Goal: Answer question/provide support

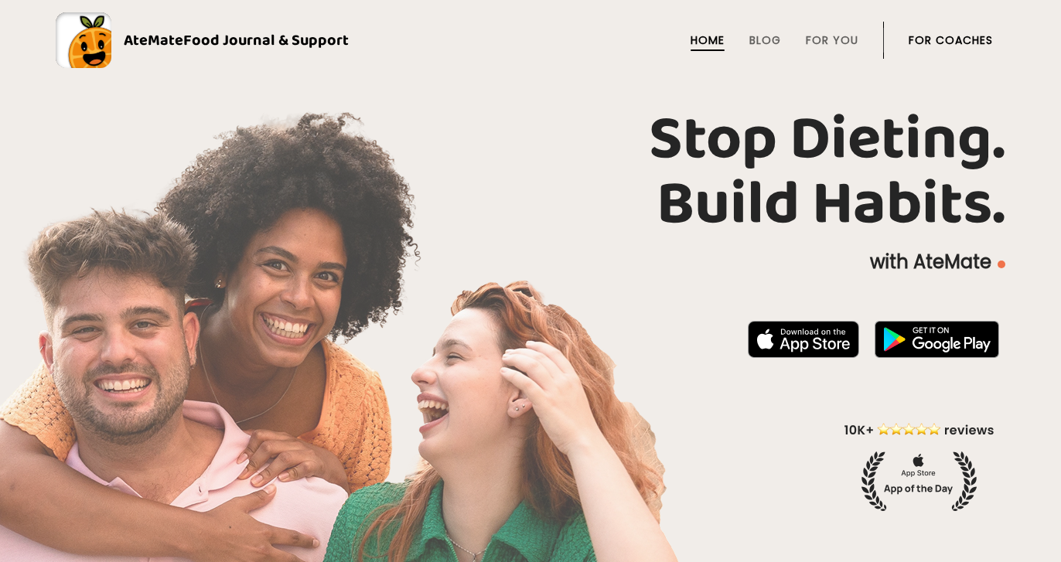
click at [951, 46] on link "For Coaches" at bounding box center [950, 40] width 84 height 12
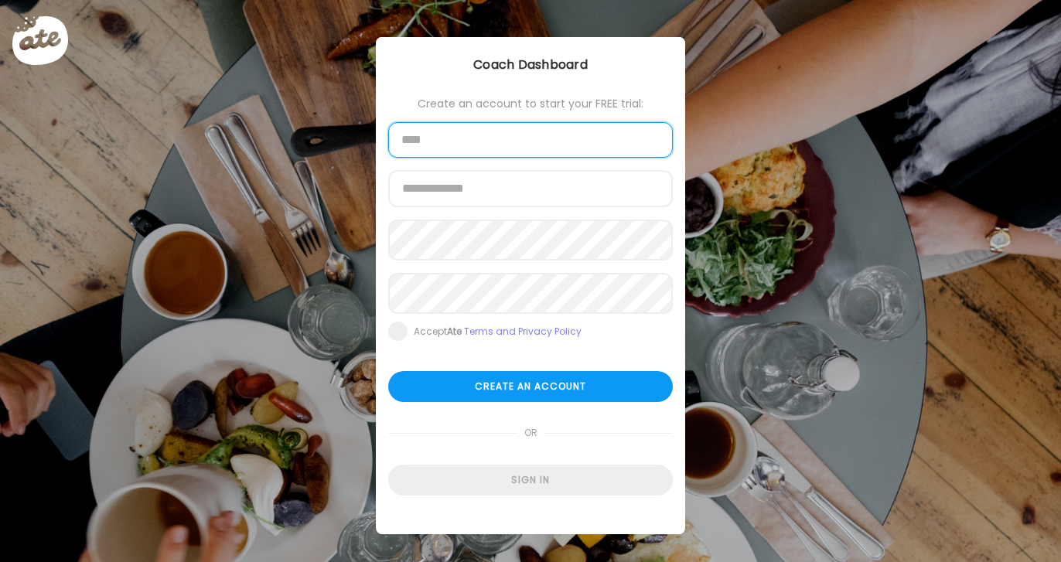
click at [550, 158] on input "text" at bounding box center [530, 140] width 284 height 36
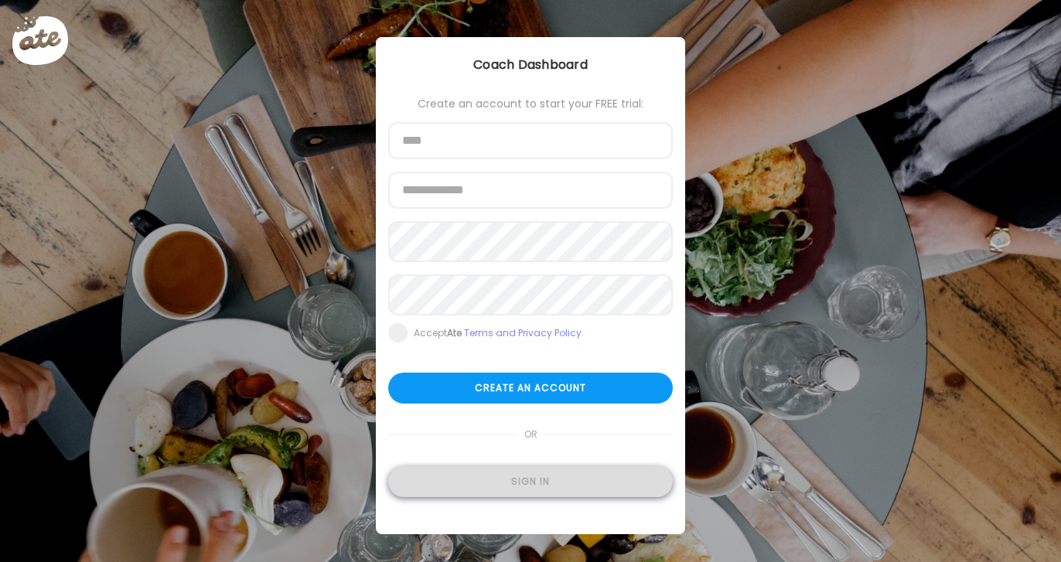
click at [513, 489] on div "Sign in" at bounding box center [530, 481] width 284 height 31
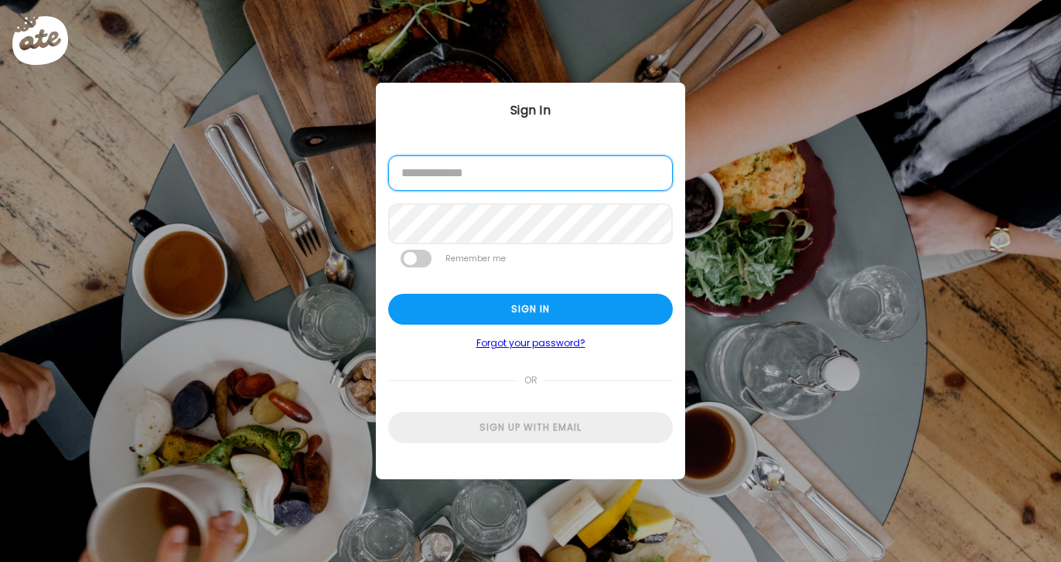
type input "**********"
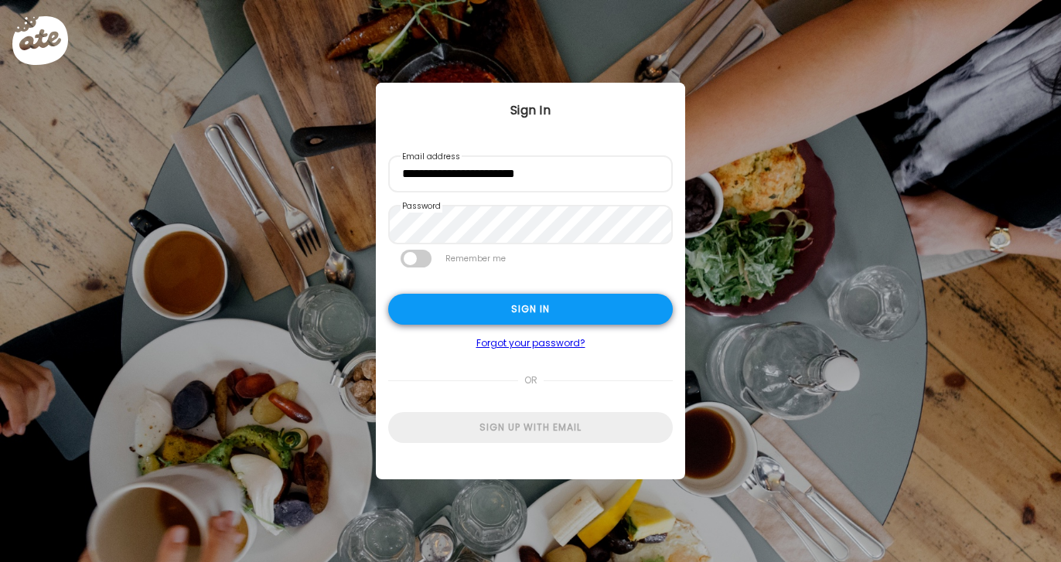
click at [492, 316] on div "Sign in" at bounding box center [530, 309] width 284 height 31
type input "**********"
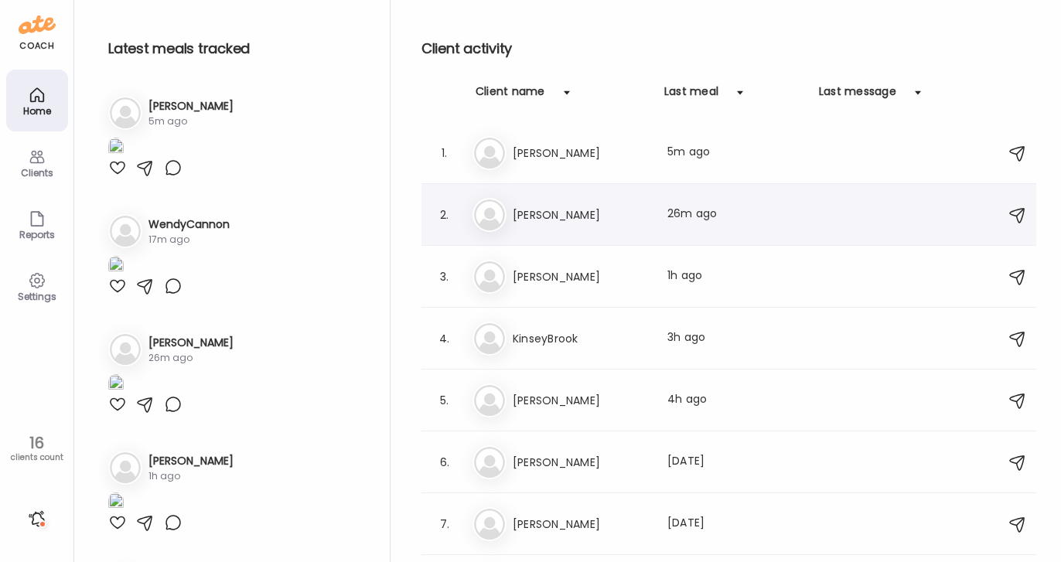
click at [581, 207] on h3 "[PERSON_NAME]" at bounding box center [581, 215] width 136 height 19
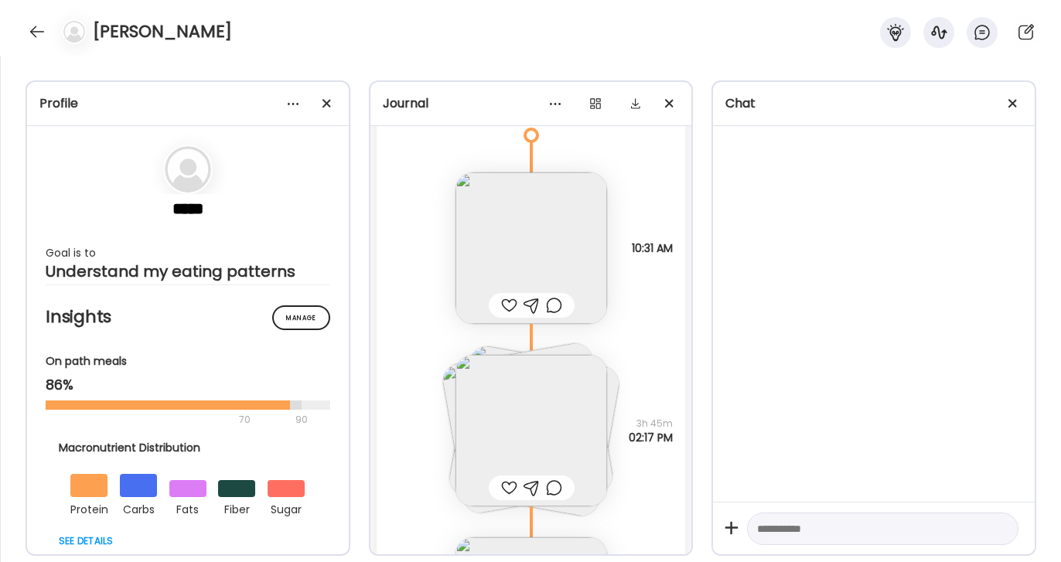
scroll to position [40, 0]
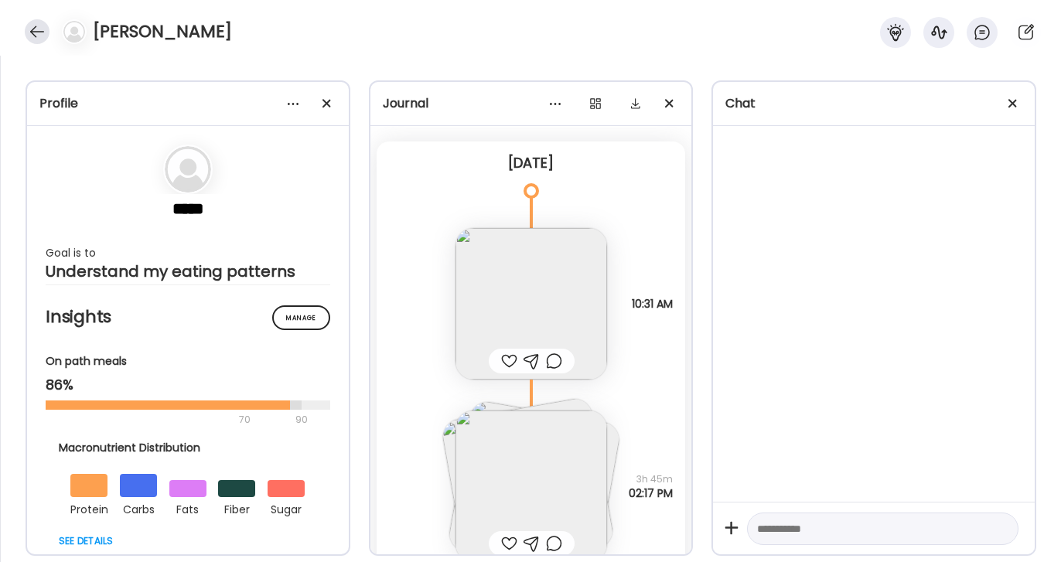
click at [44, 36] on div at bounding box center [37, 31] width 25 height 25
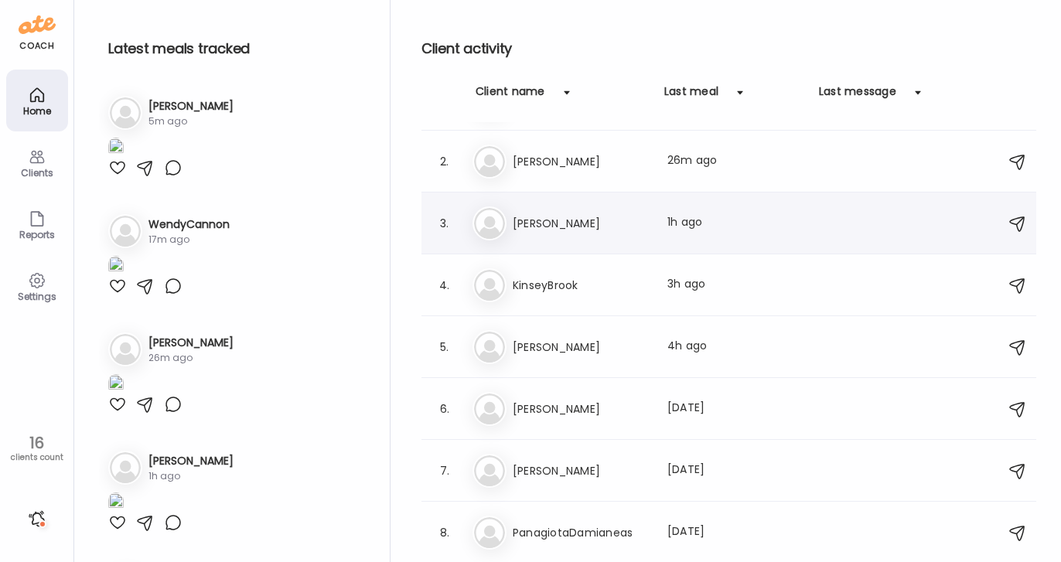
scroll to position [60, 0]
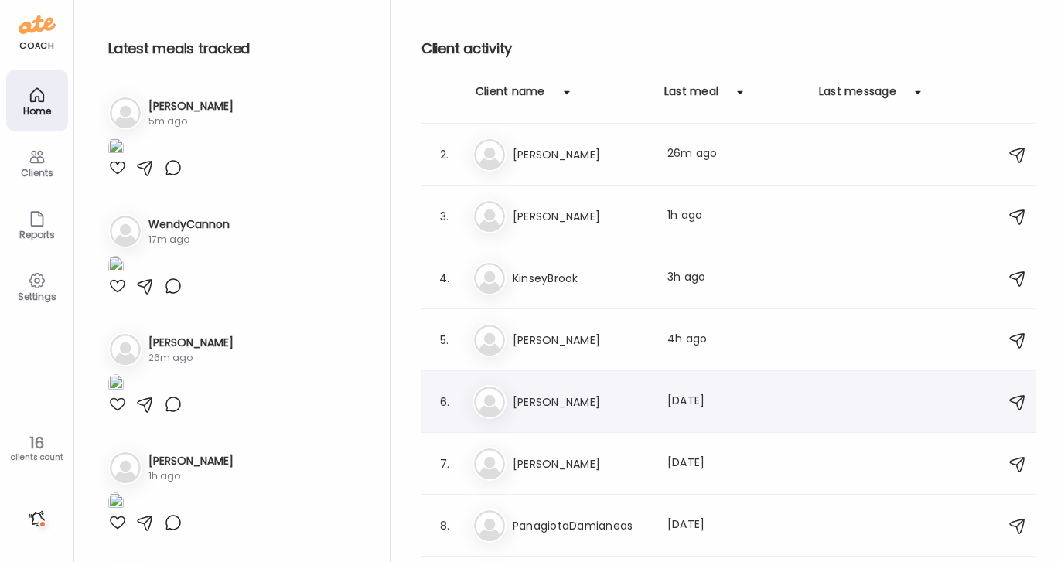
click at [573, 425] on div "6. Fr [PERSON_NAME] Last meal: [DATE]" at bounding box center [728, 402] width 615 height 62
click at [564, 404] on h3 "[PERSON_NAME]" at bounding box center [581, 402] width 136 height 19
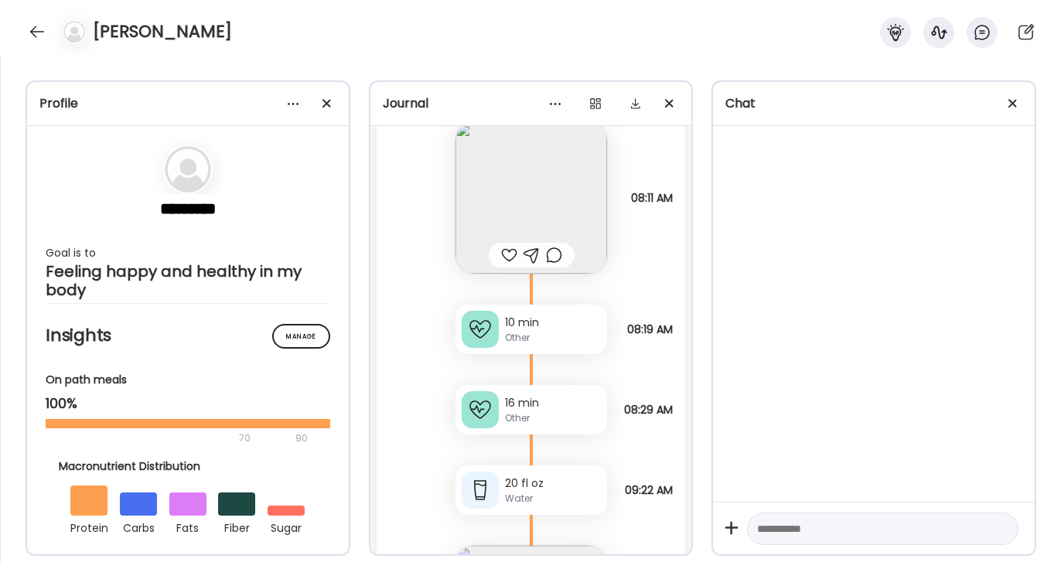
scroll to position [25431, 0]
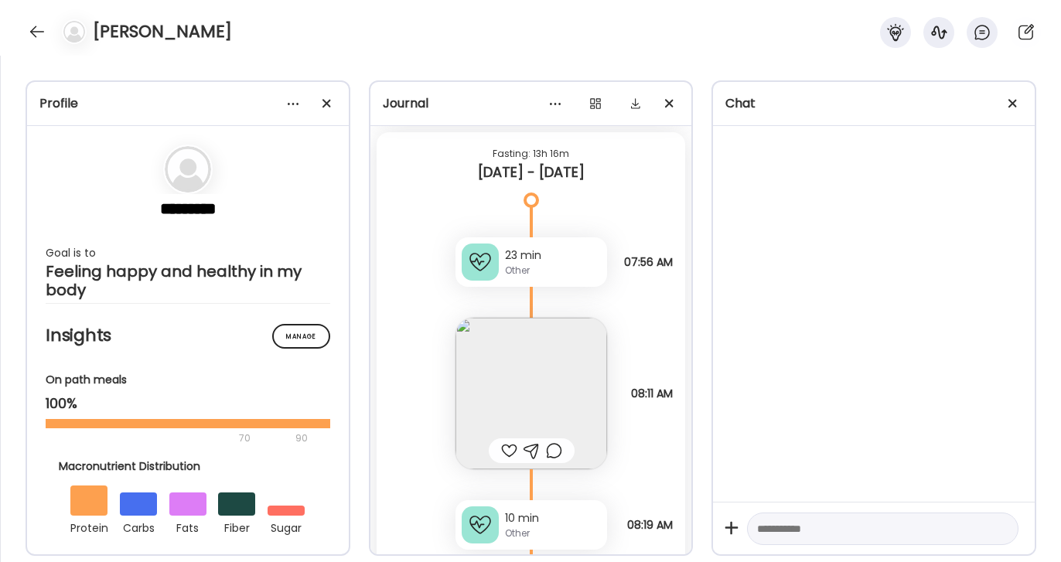
click at [510, 445] on div at bounding box center [509, 450] width 16 height 19
click at [538, 369] on img at bounding box center [531, 394] width 152 height 152
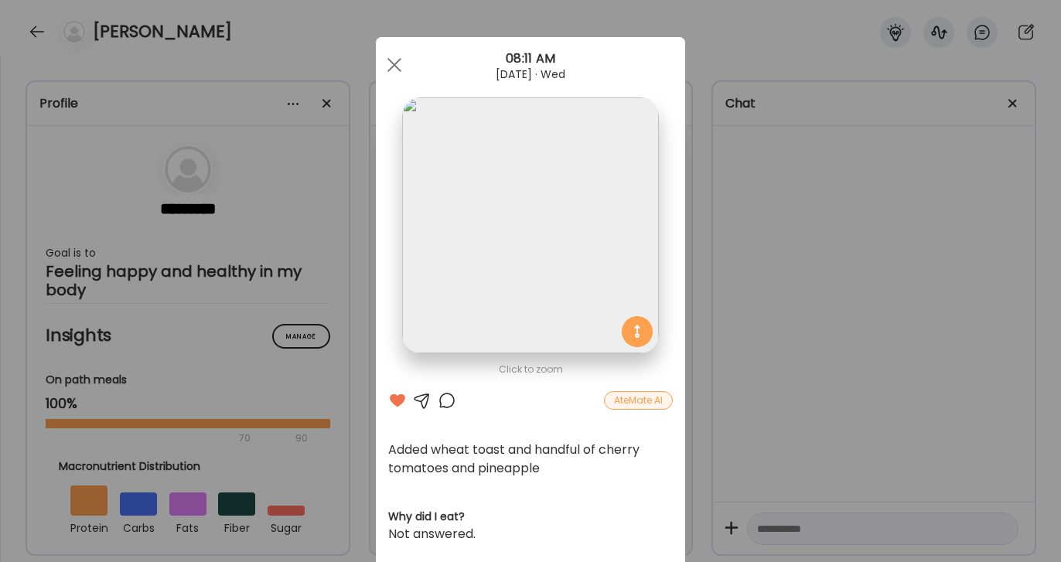
click at [447, 398] on div at bounding box center [447, 400] width 19 height 19
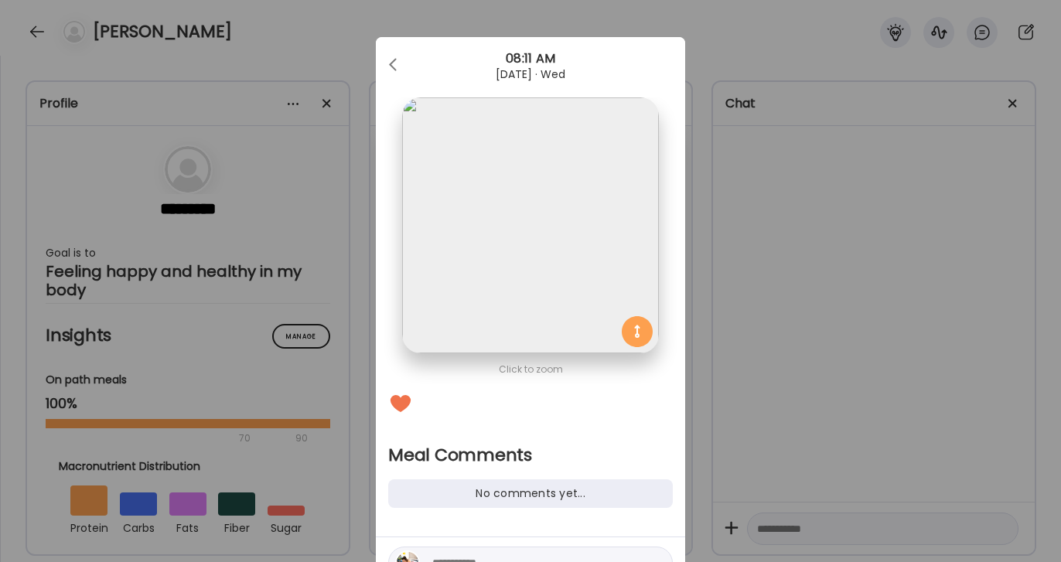
scroll to position [49, 0]
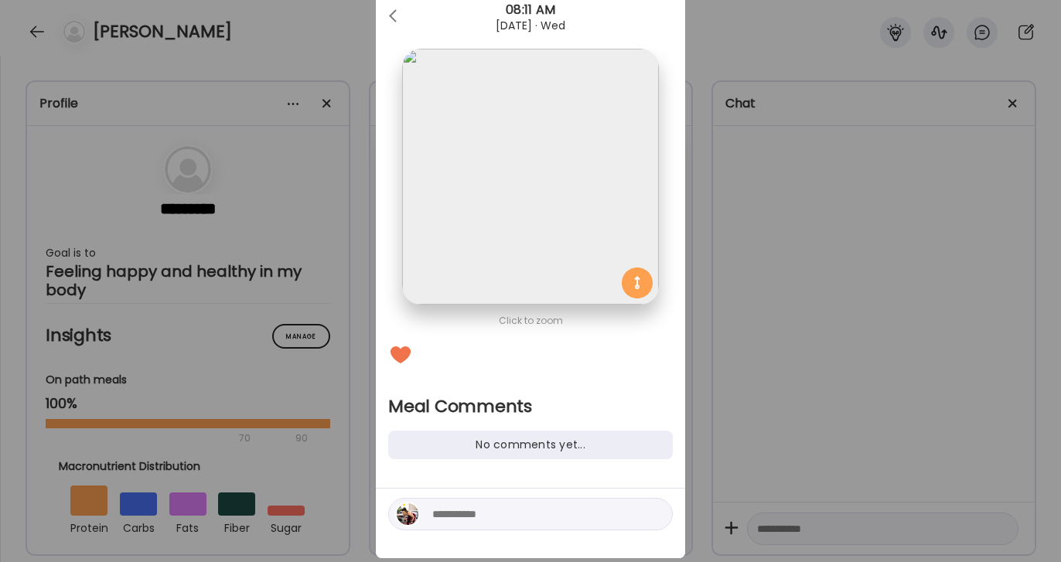
click at [482, 516] on textarea at bounding box center [536, 514] width 209 height 19
type textarea "**********"
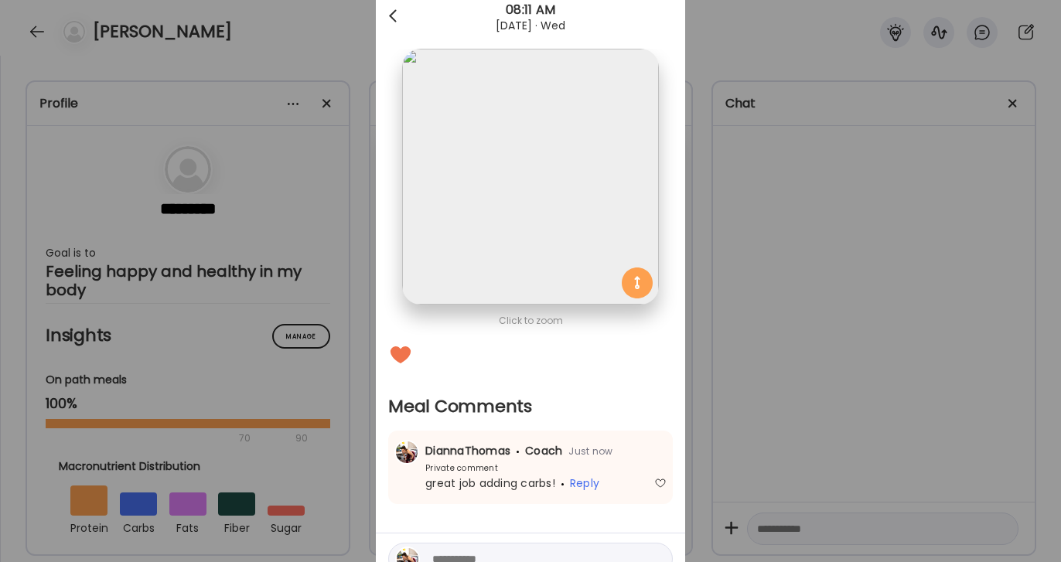
click at [392, 12] on div at bounding box center [394, 16] width 31 height 31
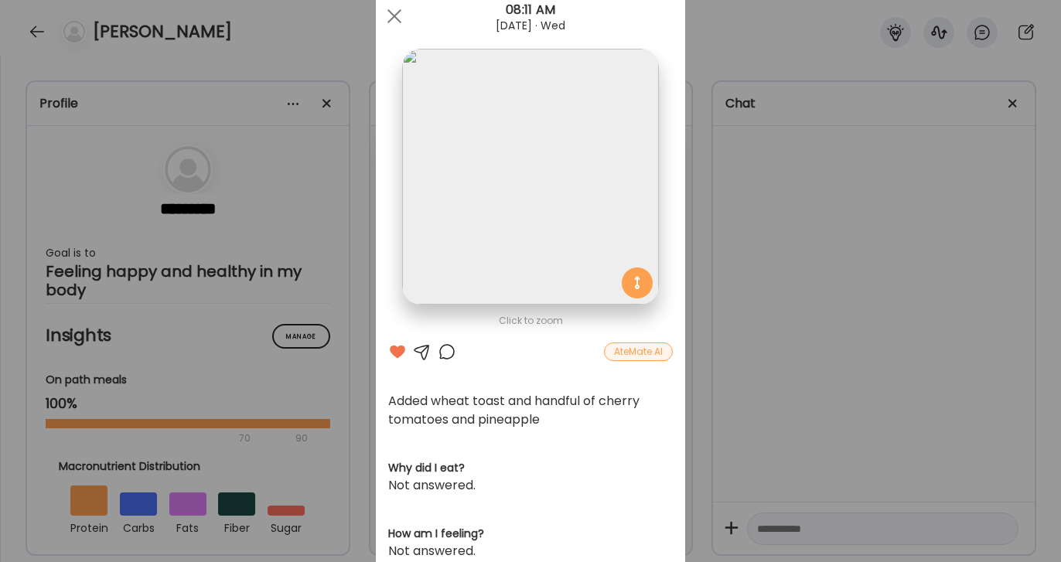
click at [392, 12] on div at bounding box center [394, 16] width 31 height 31
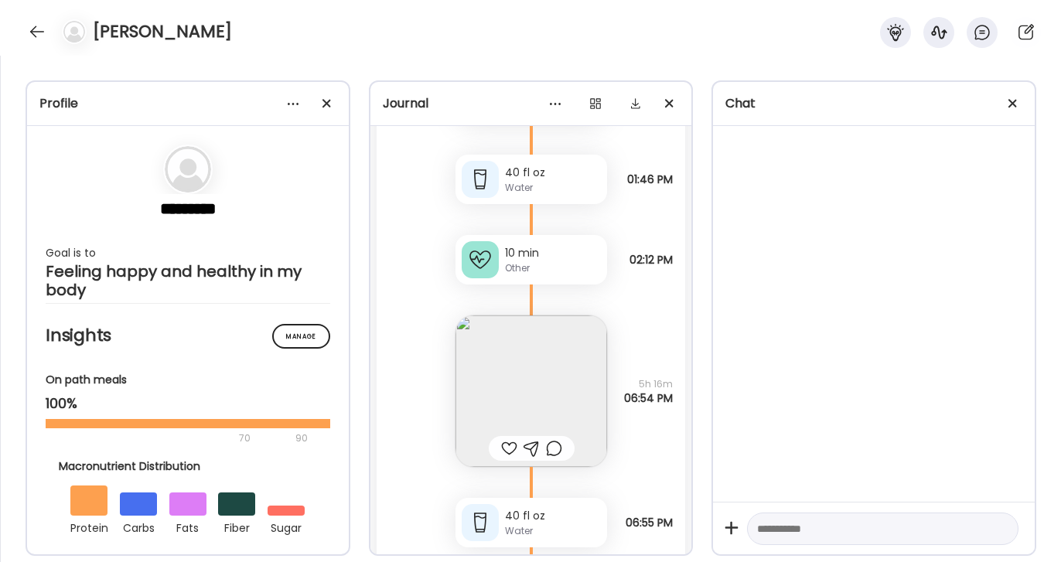
scroll to position [24711, 0]
click at [511, 399] on img at bounding box center [531, 394] width 152 height 152
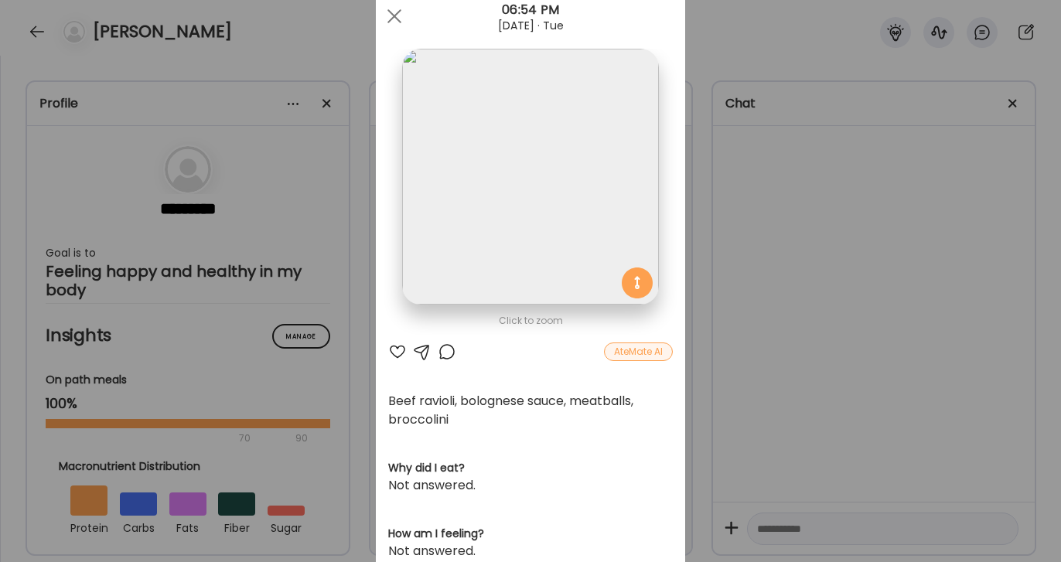
click at [398, 346] on div at bounding box center [397, 351] width 19 height 19
click at [441, 348] on div at bounding box center [447, 351] width 19 height 19
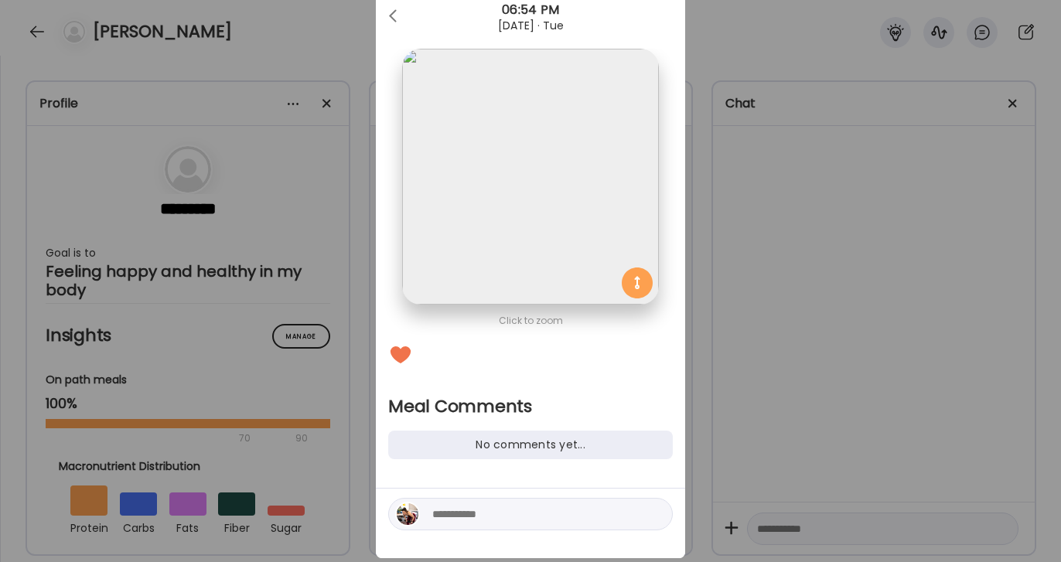
click at [461, 504] on div at bounding box center [530, 514] width 284 height 32
click at [457, 516] on textarea at bounding box center [536, 514] width 209 height 19
type textarea "**********"
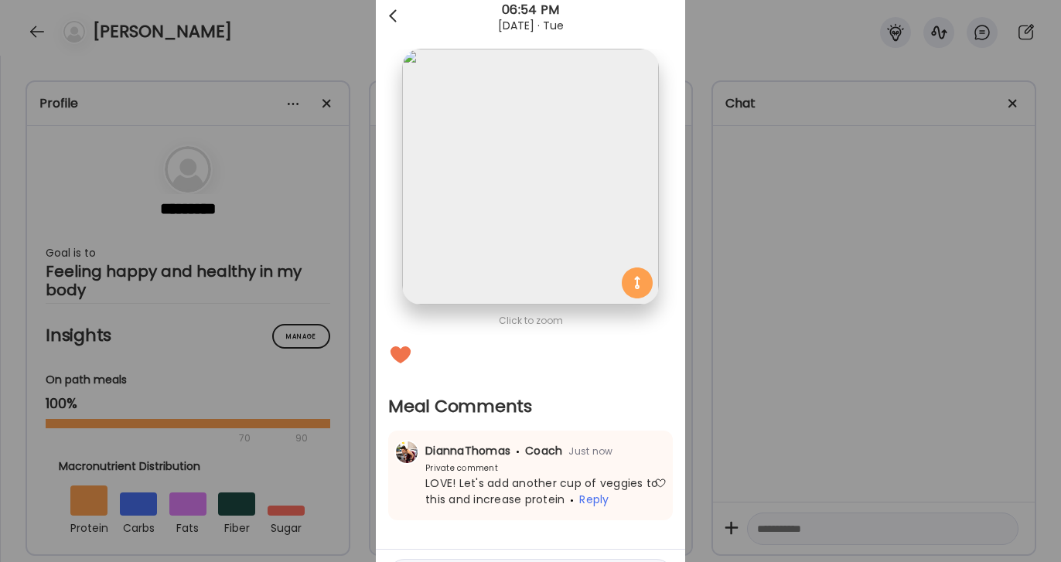
click at [393, 17] on div at bounding box center [394, 16] width 31 height 31
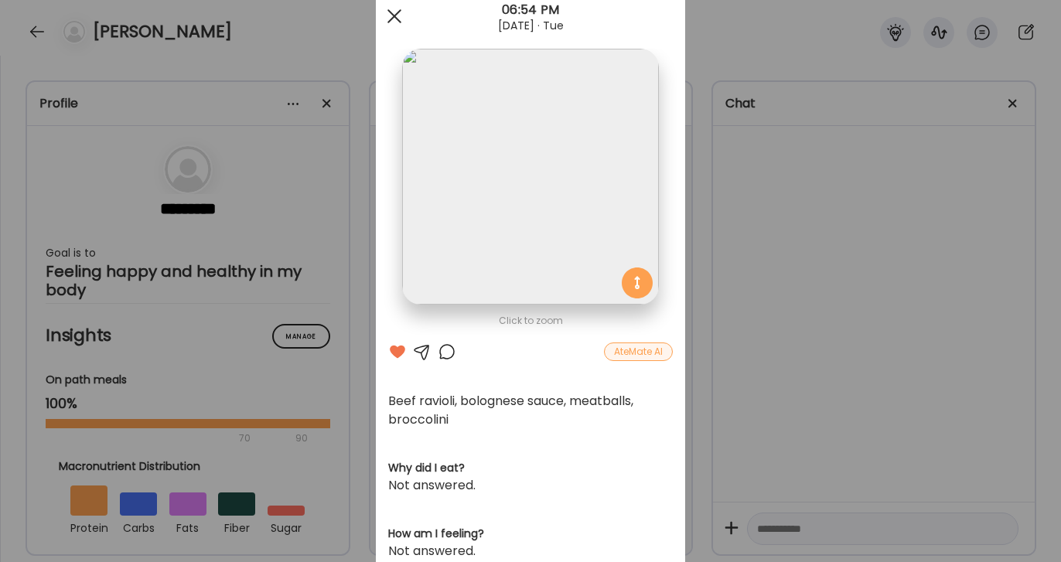
click at [393, 19] on div at bounding box center [394, 16] width 31 height 31
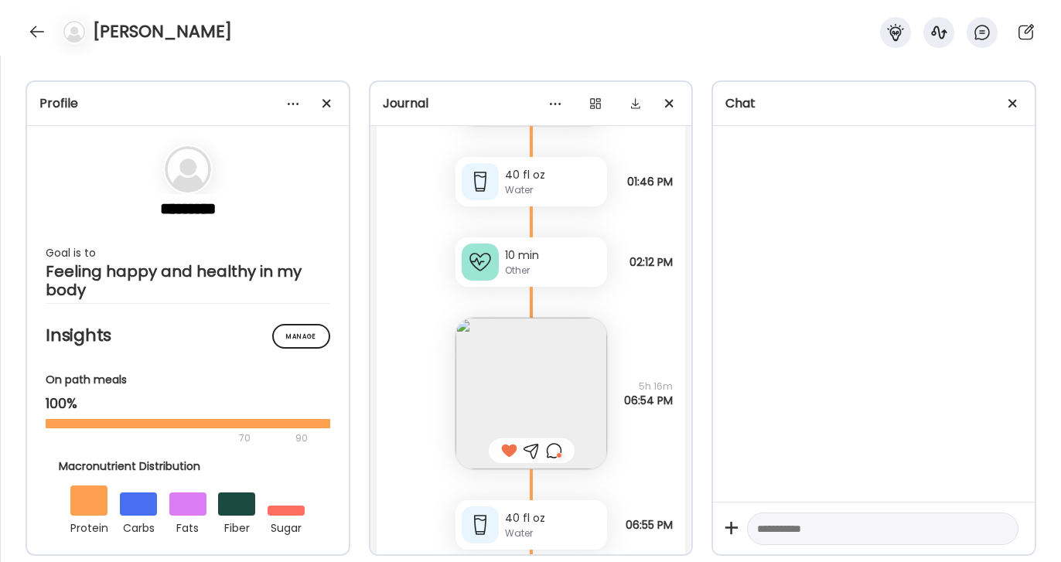
scroll to position [24362, 0]
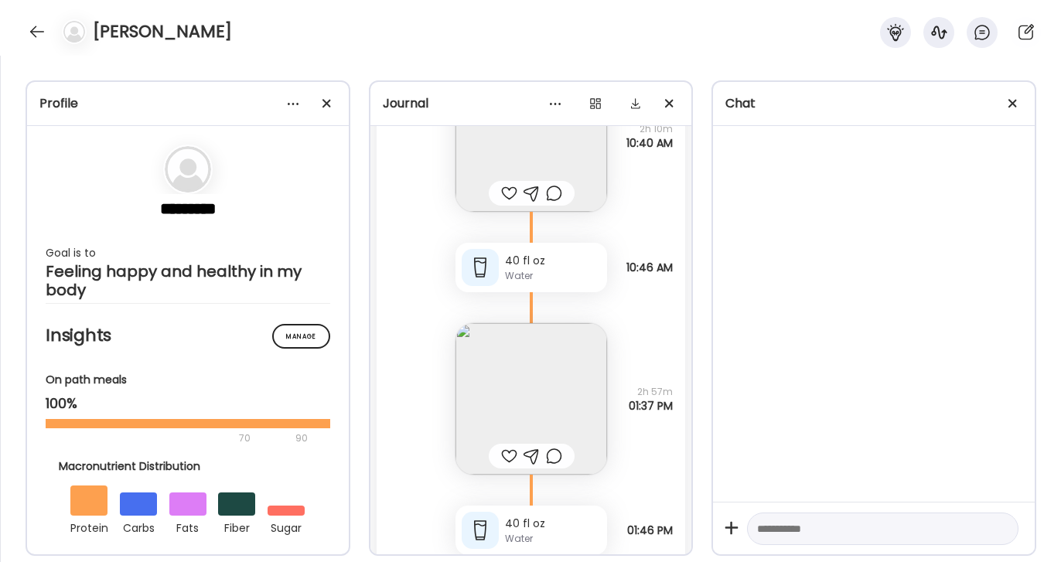
click at [540, 411] on img at bounding box center [531, 399] width 152 height 152
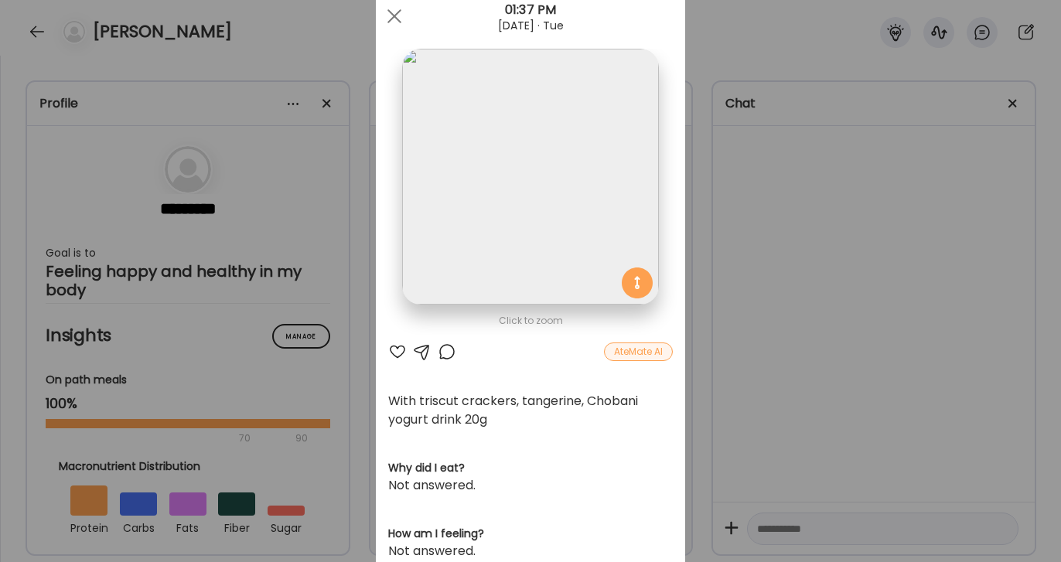
click at [404, 352] on div at bounding box center [397, 351] width 19 height 19
click at [431, 349] on div "AteMate AI" at bounding box center [530, 351] width 284 height 19
click at [434, 349] on div "AteMate AI" at bounding box center [530, 351] width 284 height 19
click at [442, 339] on div "Click to zoom AteMate AI With triscut crackers, tangerine, Chobani yogurt drink…" at bounding box center [530, 454] width 309 height 932
click at [445, 346] on div at bounding box center [447, 351] width 19 height 19
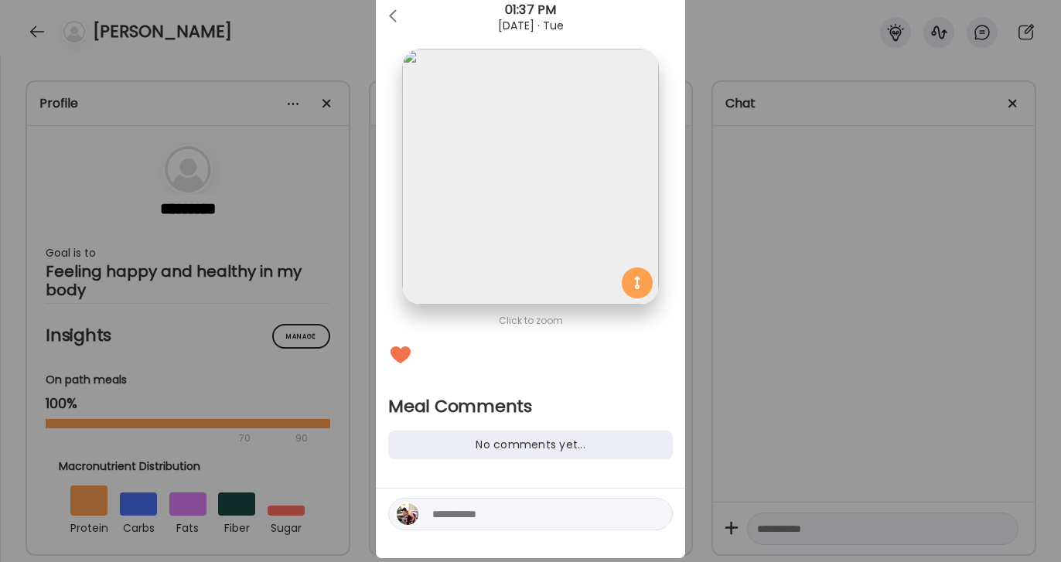
click at [460, 523] on textarea at bounding box center [536, 514] width 209 height 19
type textarea "**********"
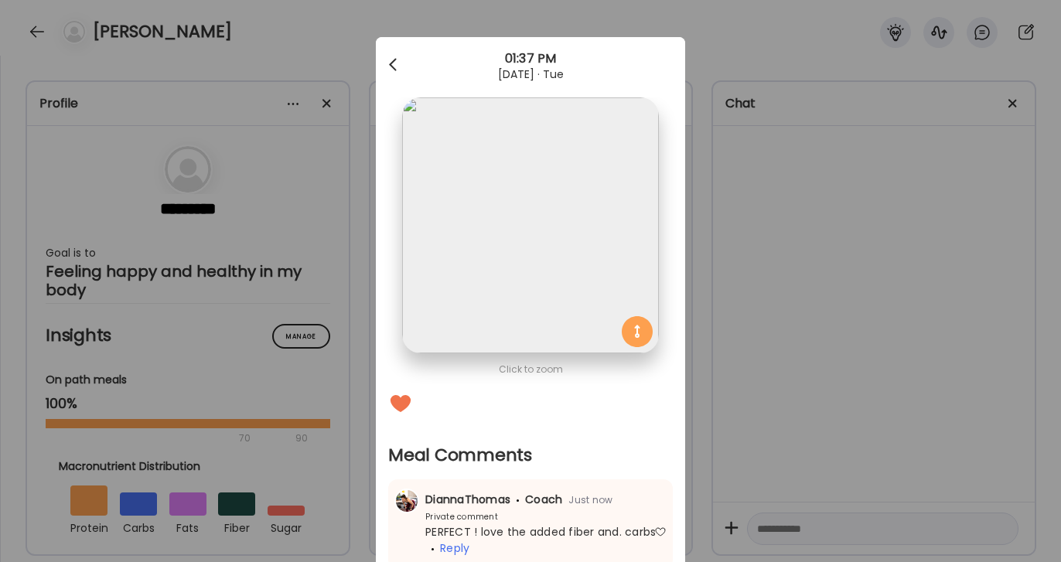
scroll to position [0, 0]
click at [398, 68] on div at bounding box center [394, 64] width 31 height 31
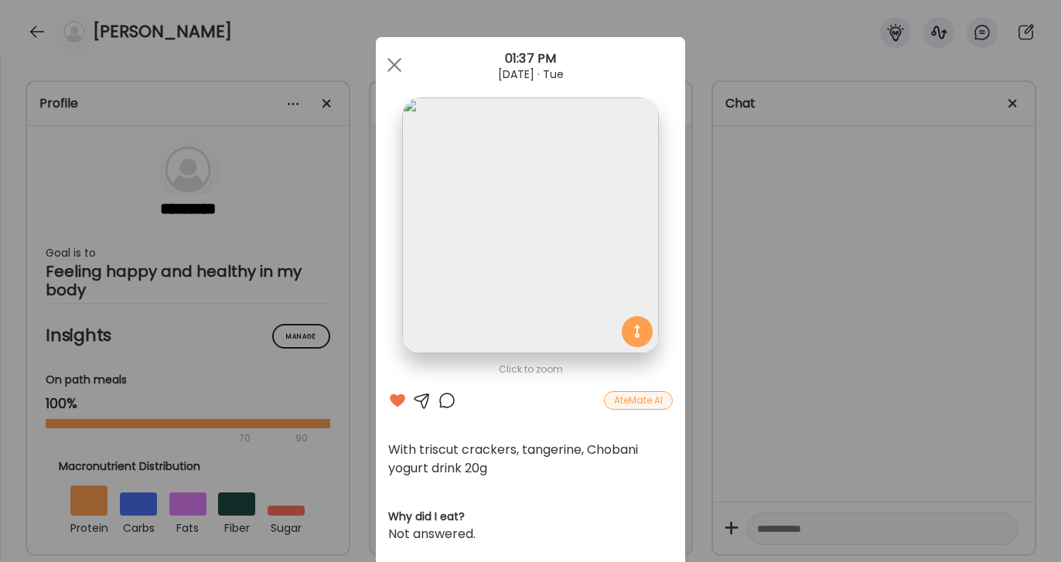
click at [398, 68] on span at bounding box center [394, 65] width 14 height 14
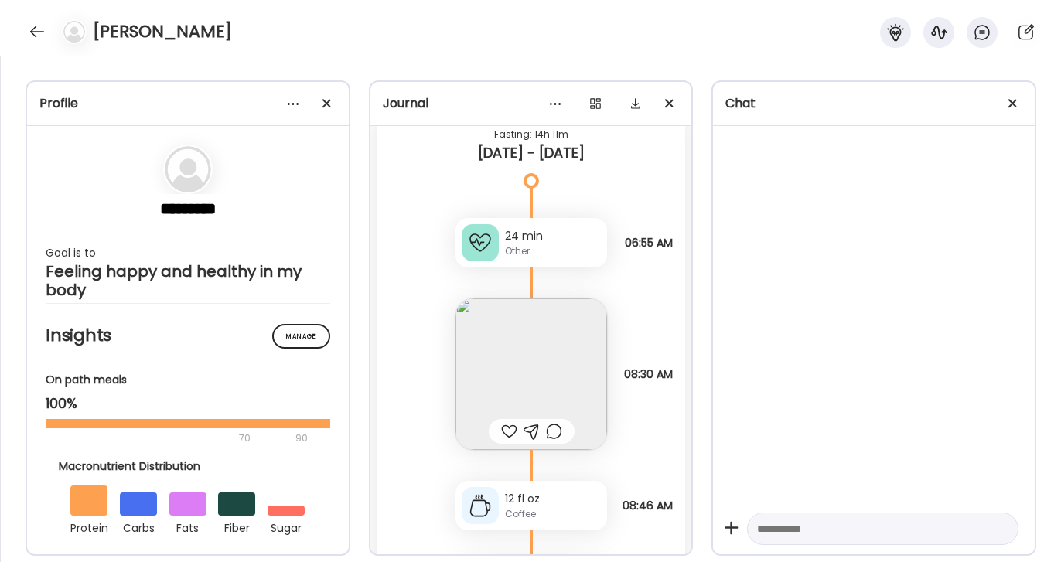
scroll to position [23858, 0]
click at [496, 332] on img at bounding box center [531, 377] width 152 height 152
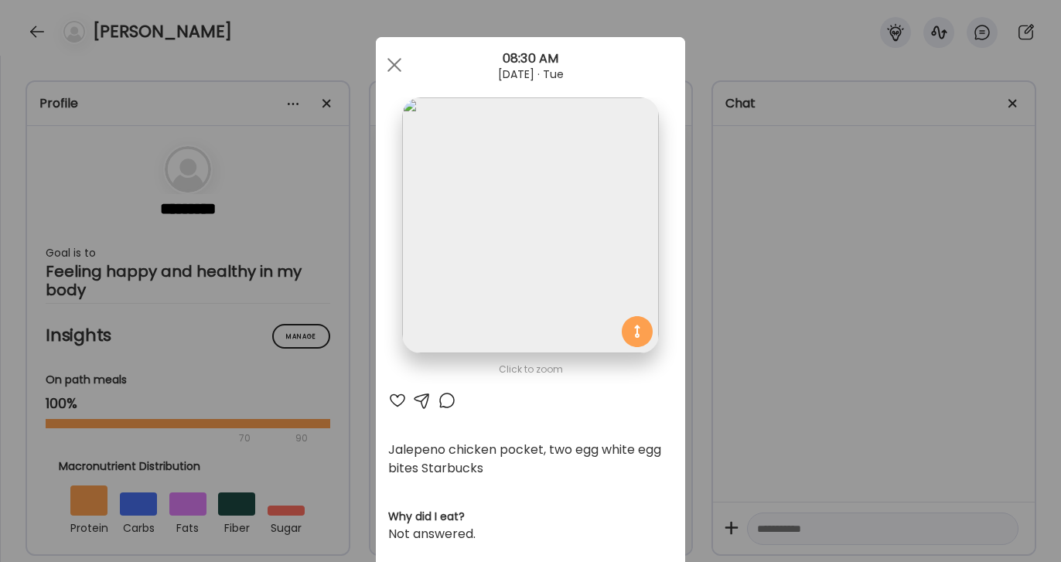
click at [393, 398] on div at bounding box center [397, 400] width 19 height 19
click at [445, 402] on div at bounding box center [447, 400] width 19 height 19
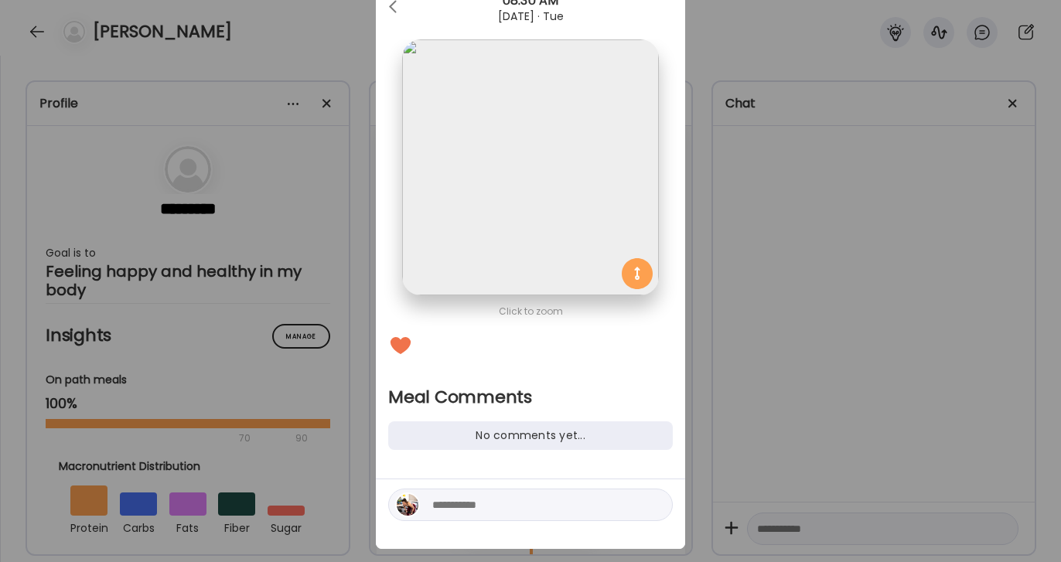
scroll to position [70, 0]
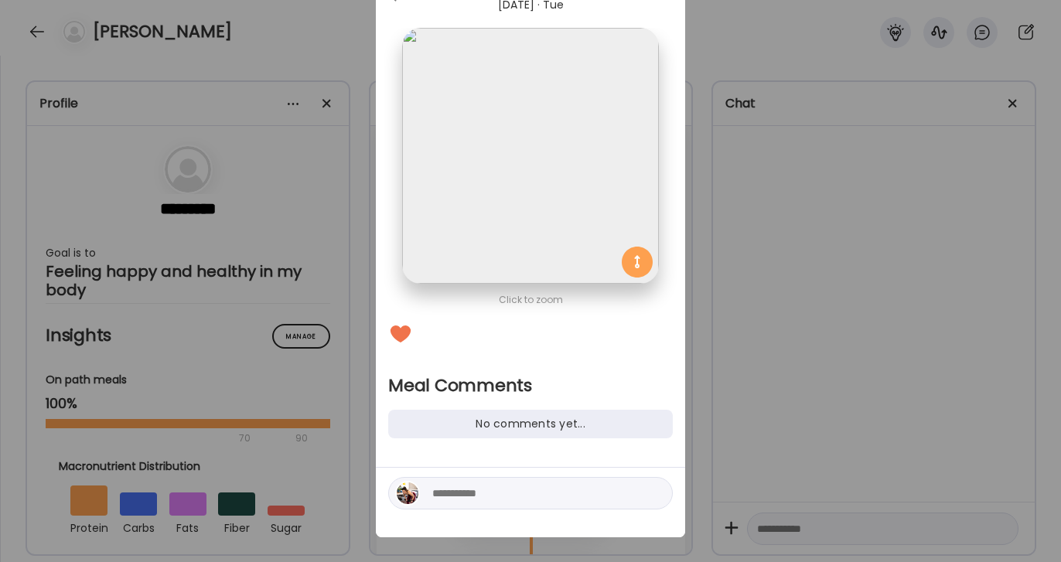
click at [492, 492] on textarea at bounding box center [536, 493] width 209 height 19
type textarea "**********"
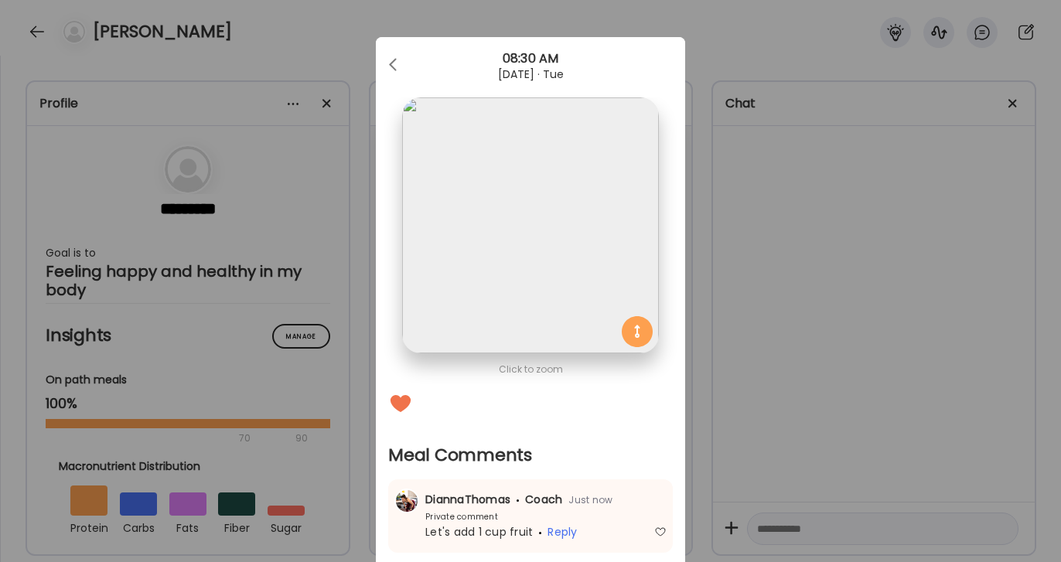
scroll to position [0, 0]
click at [396, 69] on div at bounding box center [394, 64] width 31 height 31
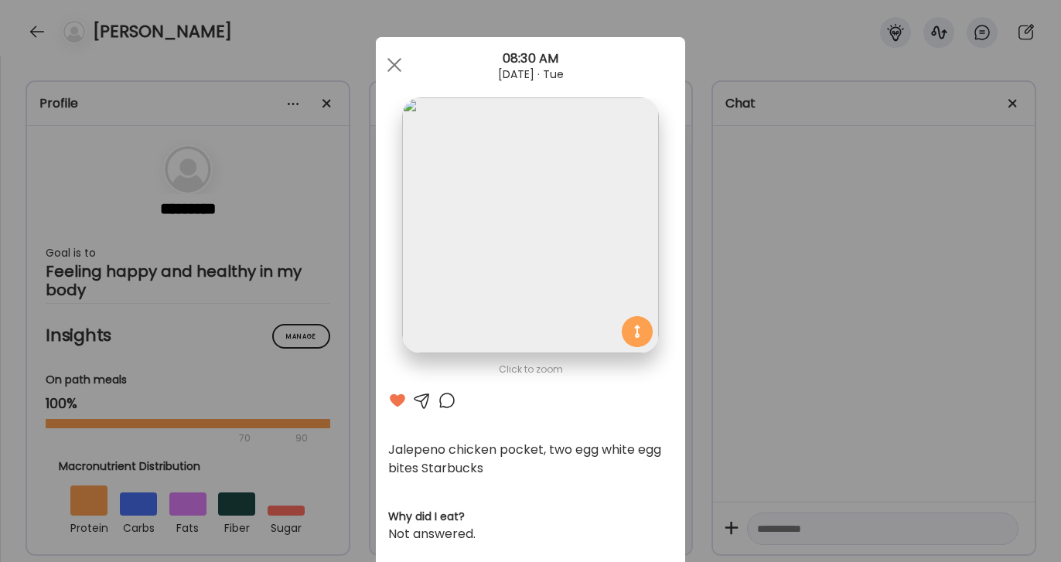
click at [396, 69] on div at bounding box center [394, 64] width 31 height 31
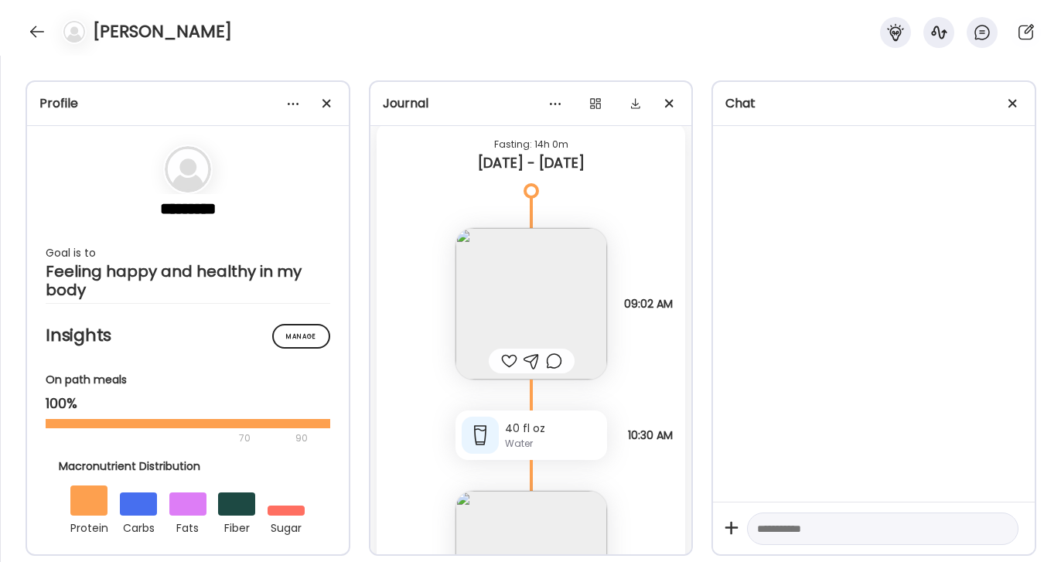
scroll to position [22403, 0]
click at [504, 303] on img at bounding box center [531, 302] width 152 height 152
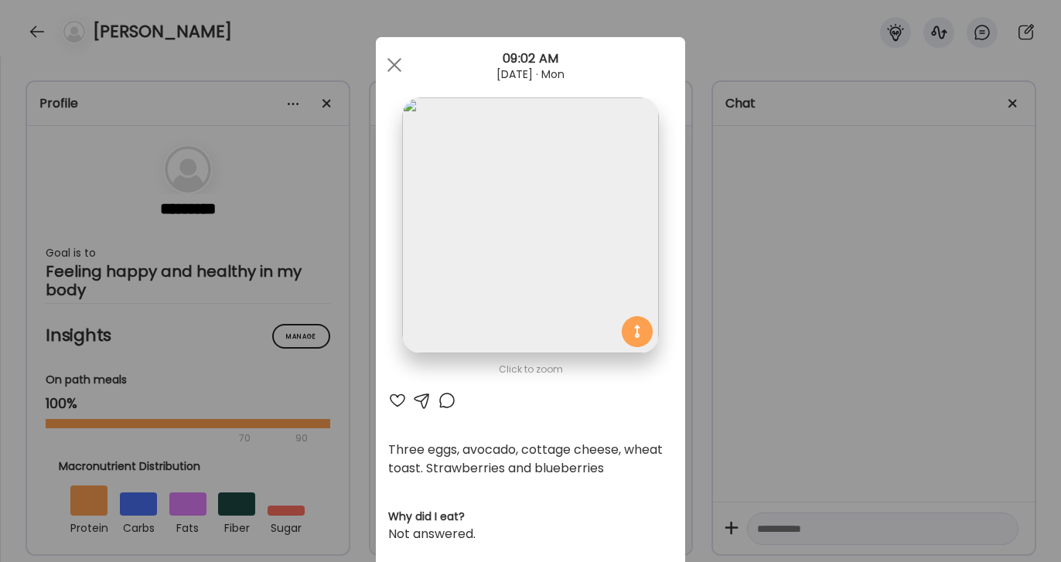
click at [390, 367] on div "Click to zoom" at bounding box center [530, 369] width 284 height 19
click at [392, 397] on div at bounding box center [397, 400] width 19 height 19
click at [393, 63] on span at bounding box center [394, 65] width 14 height 14
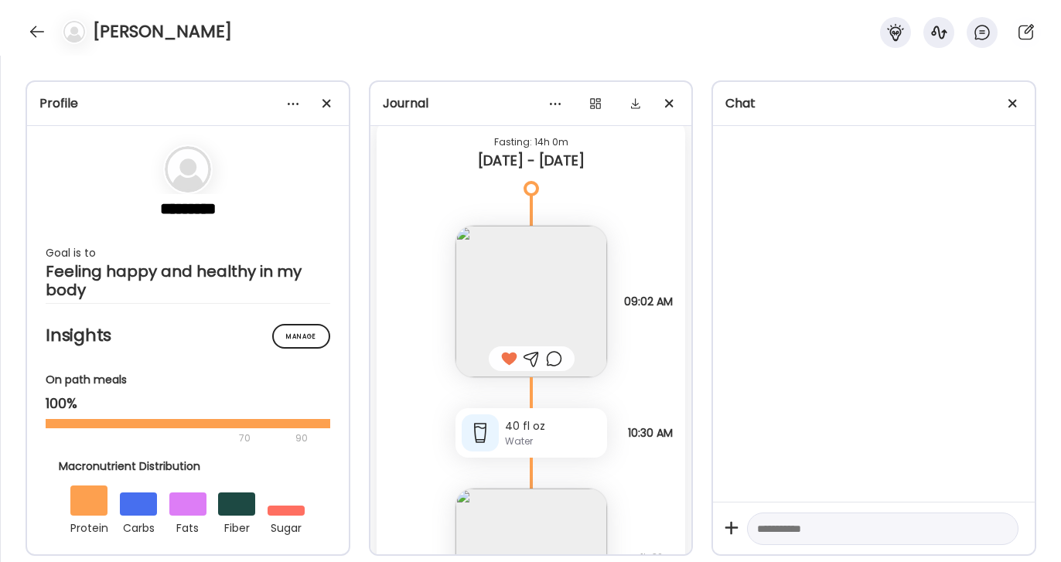
scroll to position [22621, 0]
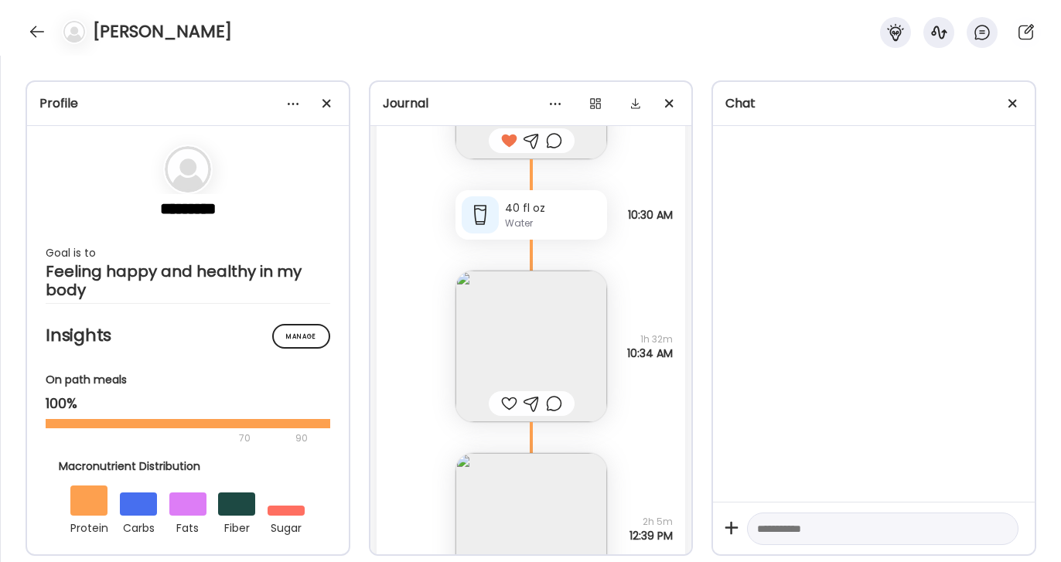
click at [509, 401] on div at bounding box center [509, 403] width 16 height 19
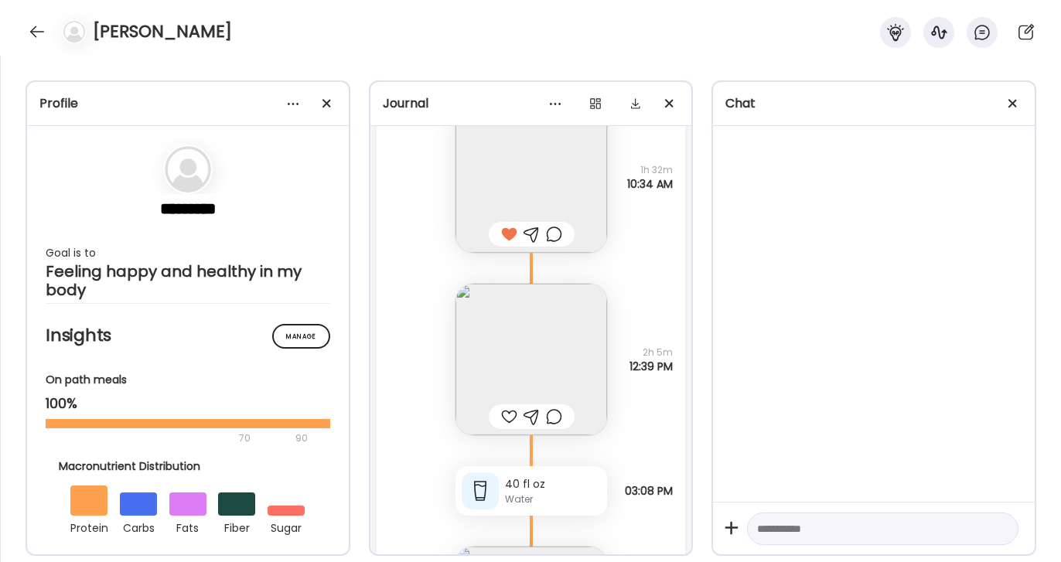
click at [507, 373] on img at bounding box center [531, 360] width 152 height 152
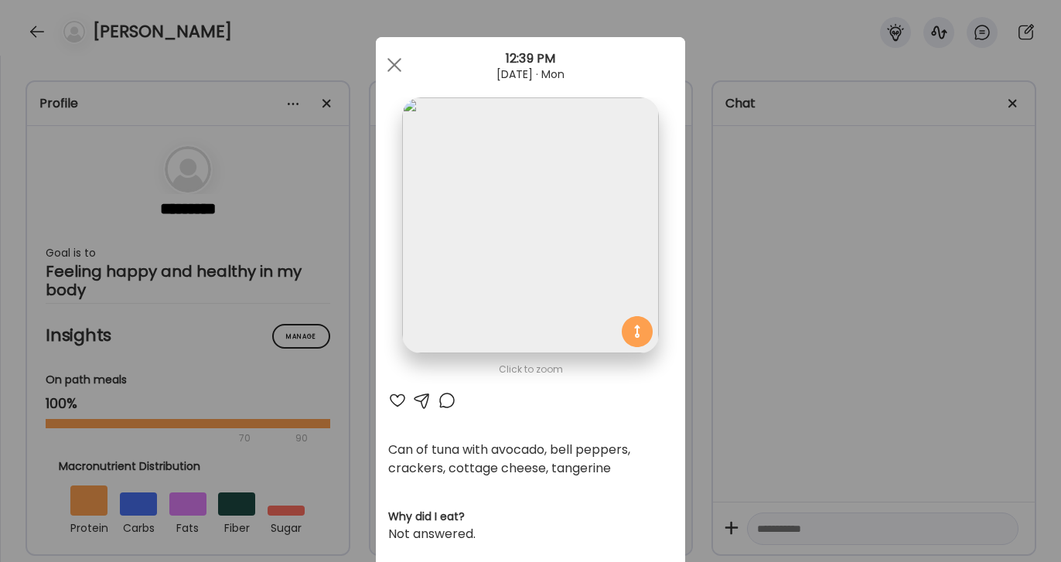
click at [402, 404] on div at bounding box center [397, 400] width 19 height 19
click at [393, 49] on div "Ate Coach Dashboard 12:39 PM [DATE] · Mon" at bounding box center [530, 65] width 309 height 56
click at [393, 60] on div at bounding box center [394, 64] width 31 height 31
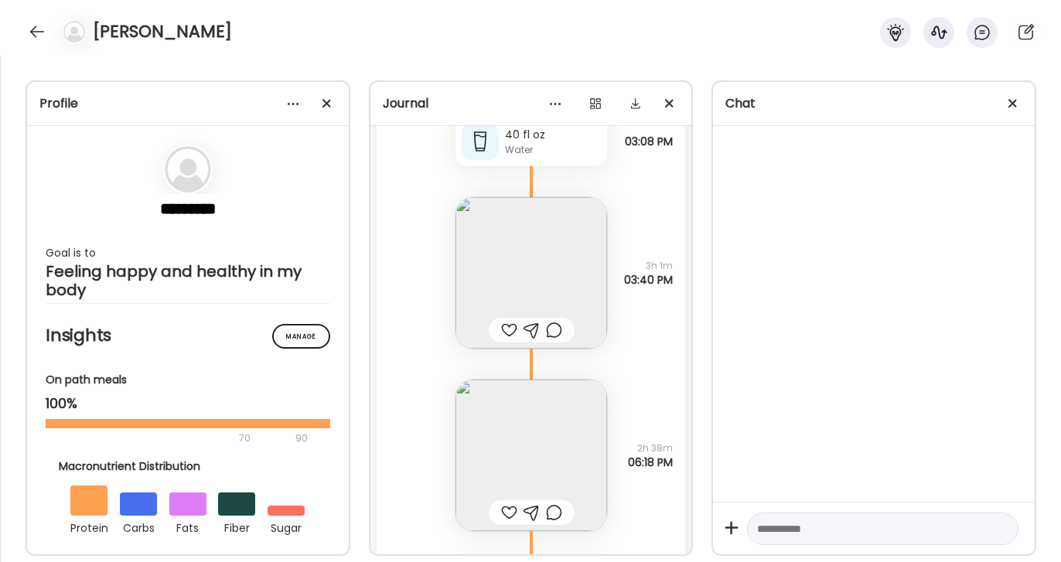
scroll to position [23140, 0]
click at [499, 286] on img at bounding box center [531, 272] width 152 height 152
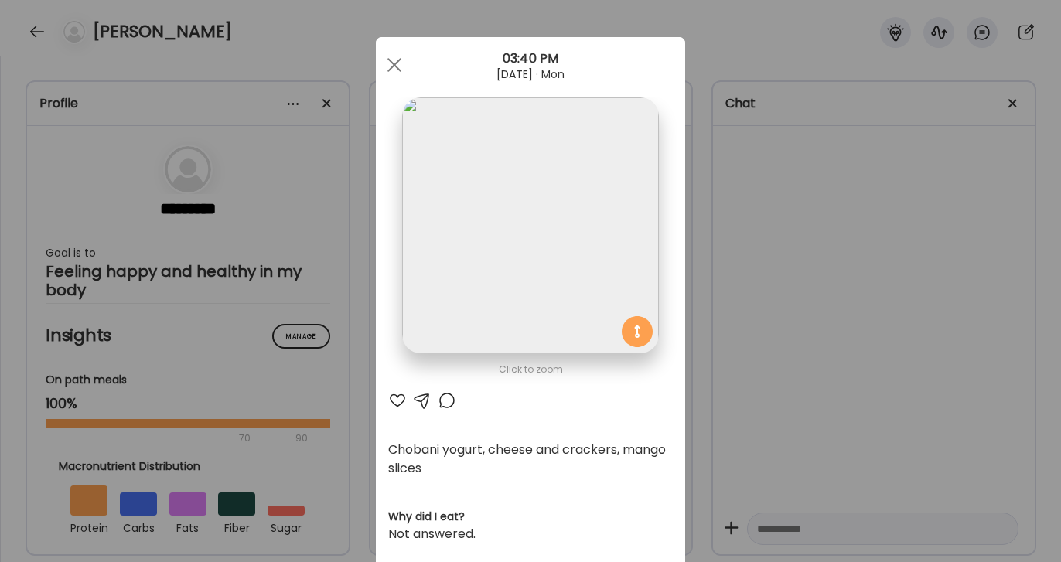
click at [398, 408] on div at bounding box center [397, 400] width 19 height 19
click at [391, 58] on div at bounding box center [394, 64] width 31 height 31
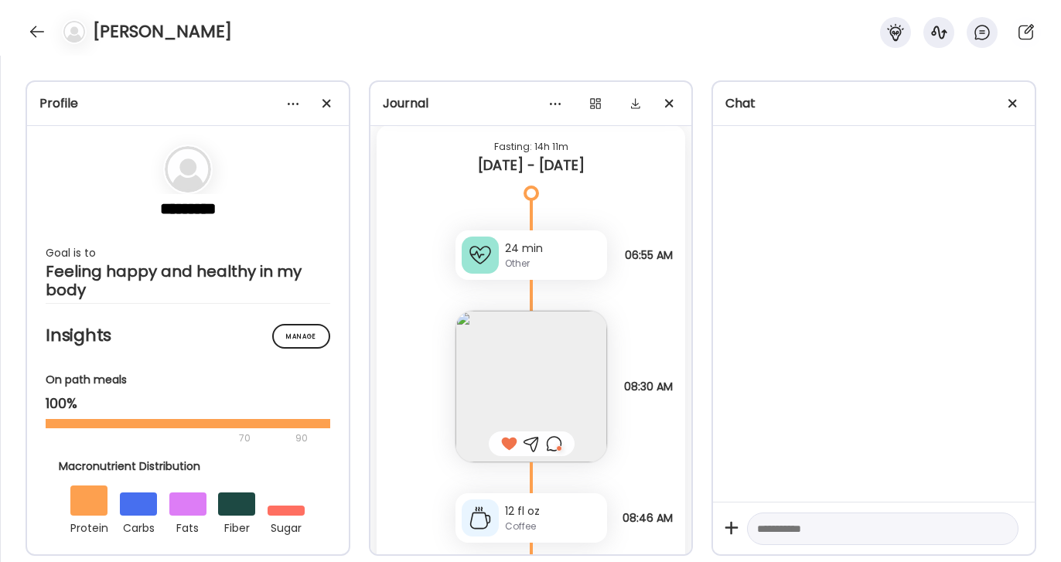
scroll to position [23870, 0]
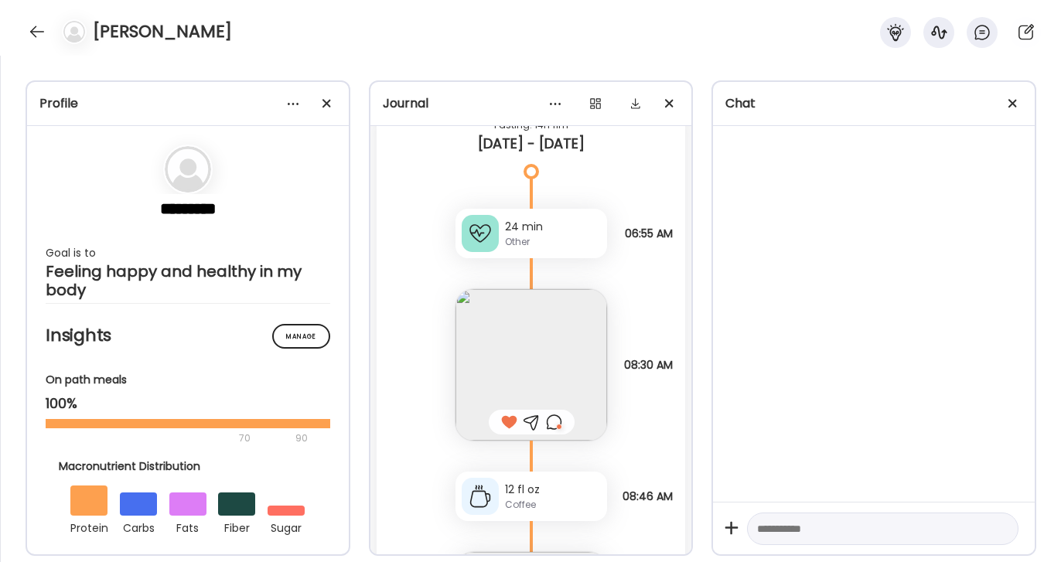
click at [240, 1] on div "[PERSON_NAME]" at bounding box center [530, 28] width 1061 height 56
